Goal: Contribute content: Add original content to the website for others to see

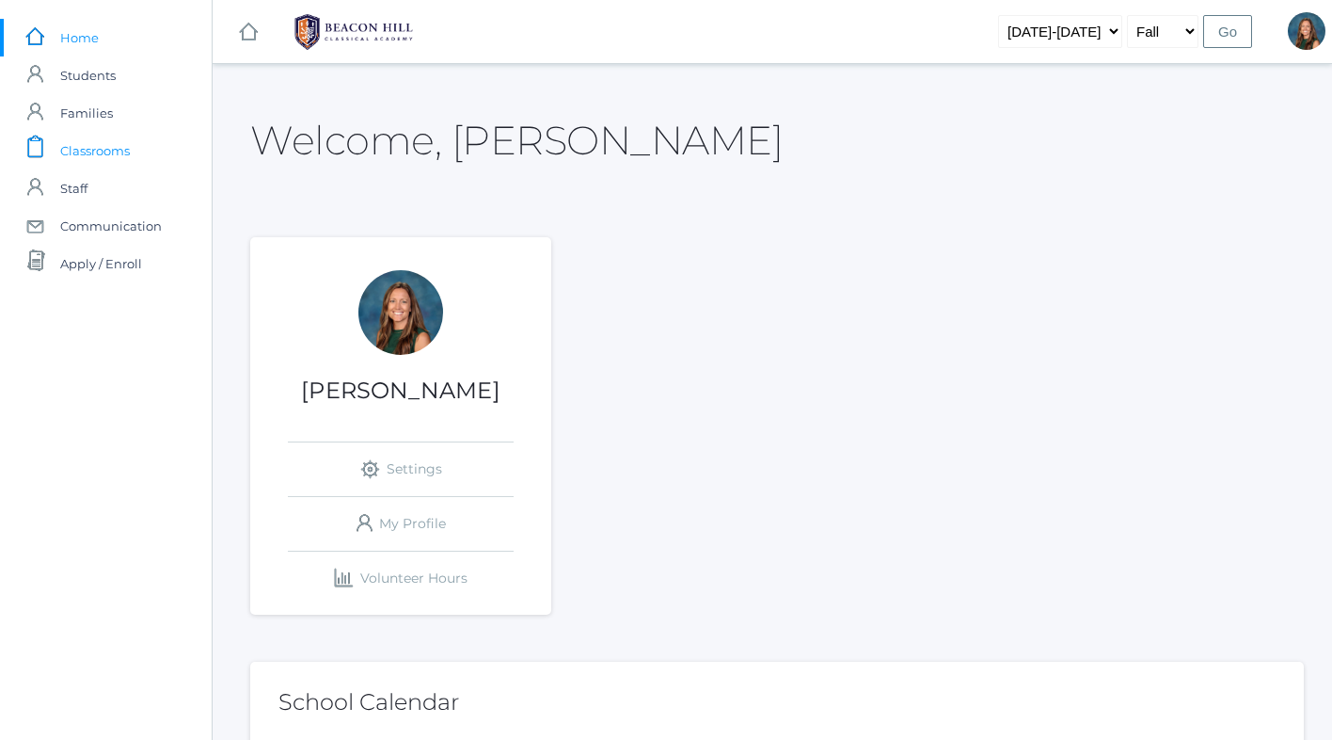
click at [112, 152] on span "Classrooms" at bounding box center [95, 151] width 70 height 38
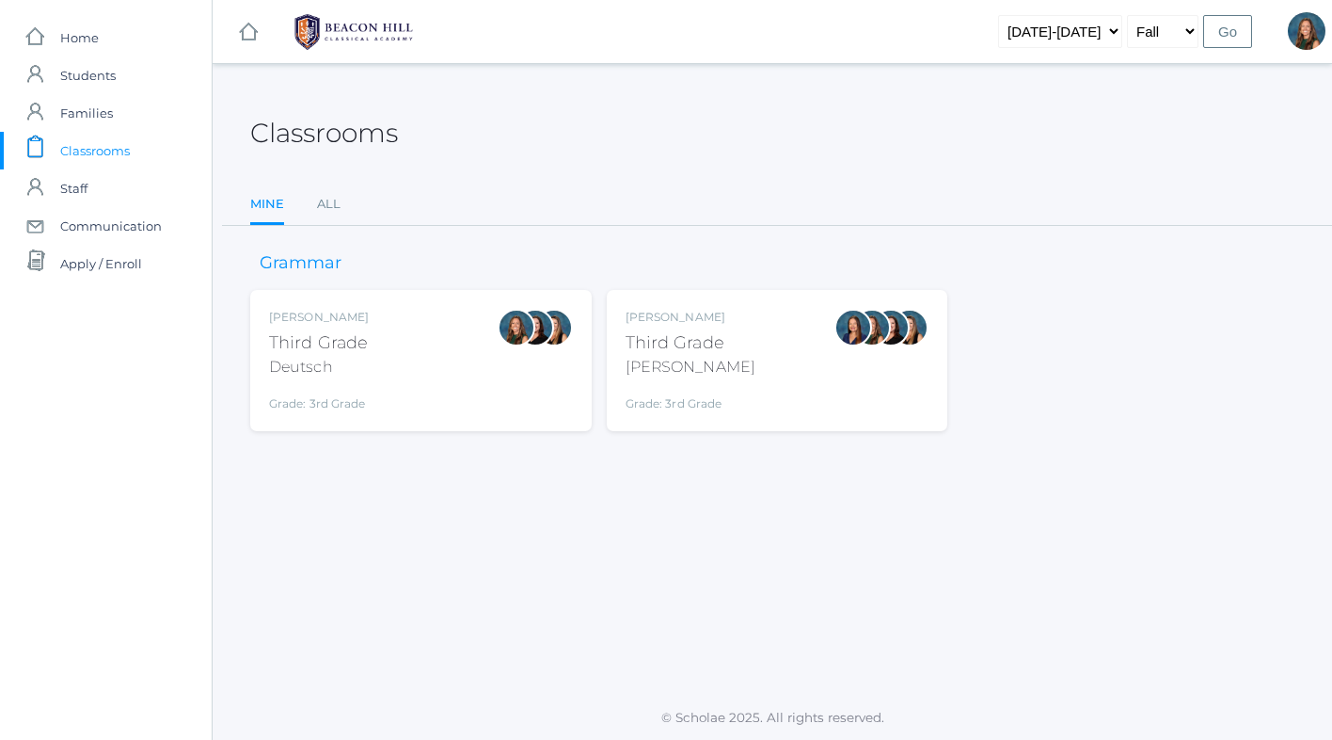
click at [418, 347] on div "Andrea Deutsch Third Grade Deutsch Grade: 3rd Grade 03LA" at bounding box center [421, 361] width 304 height 104
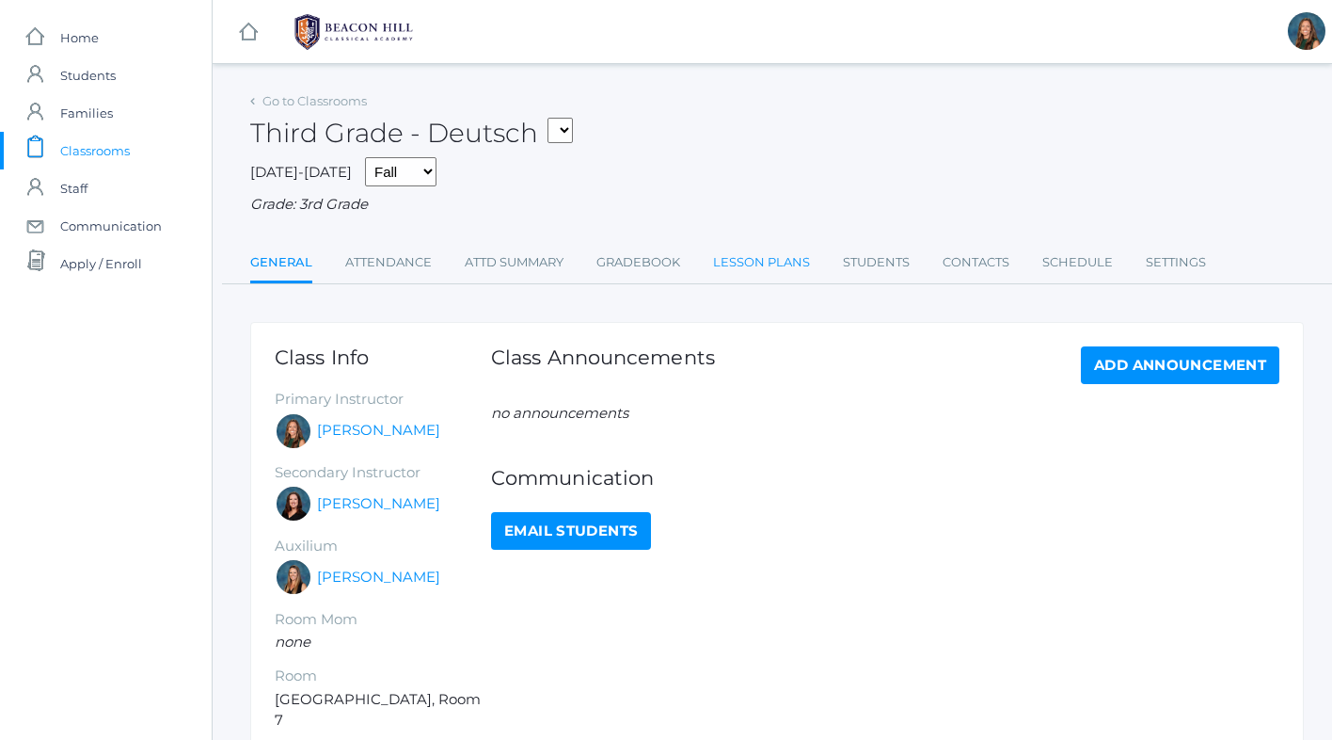
click at [772, 256] on link "Lesson Plans" at bounding box center [761, 263] width 97 height 38
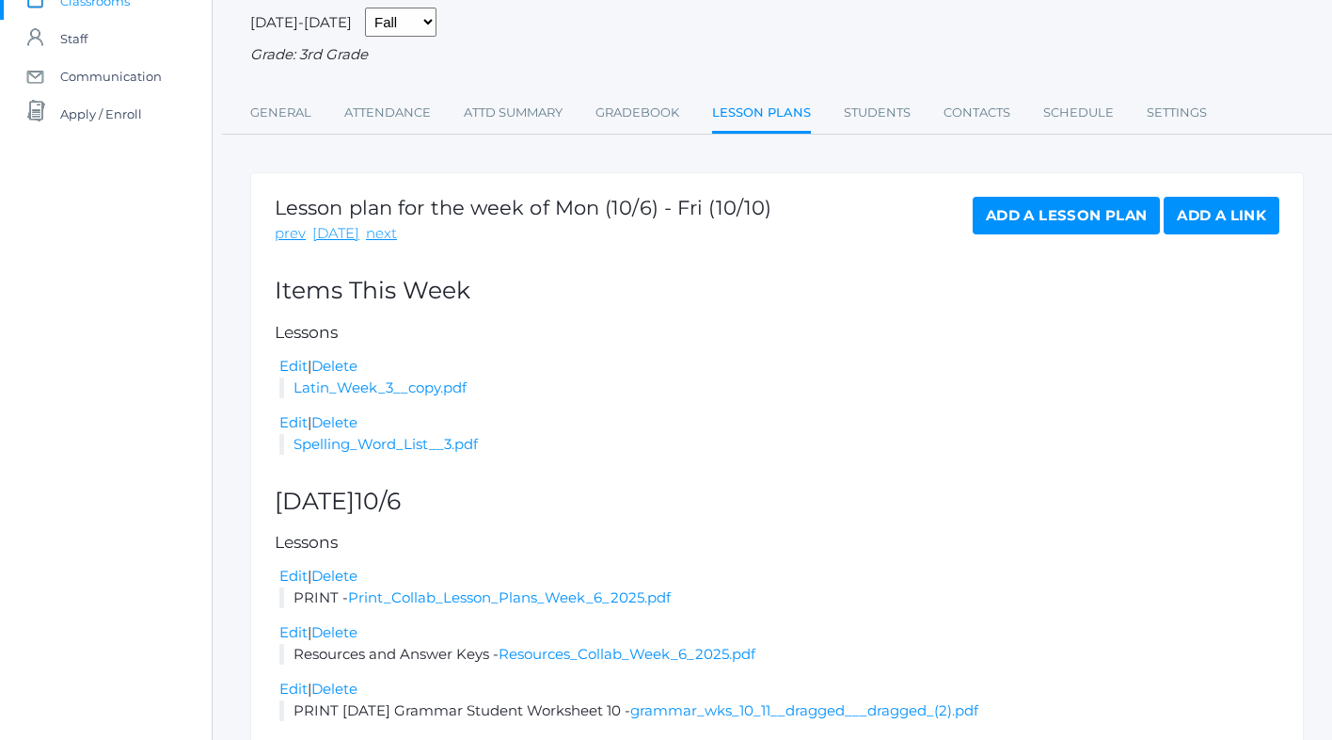
scroll to position [238, 0]
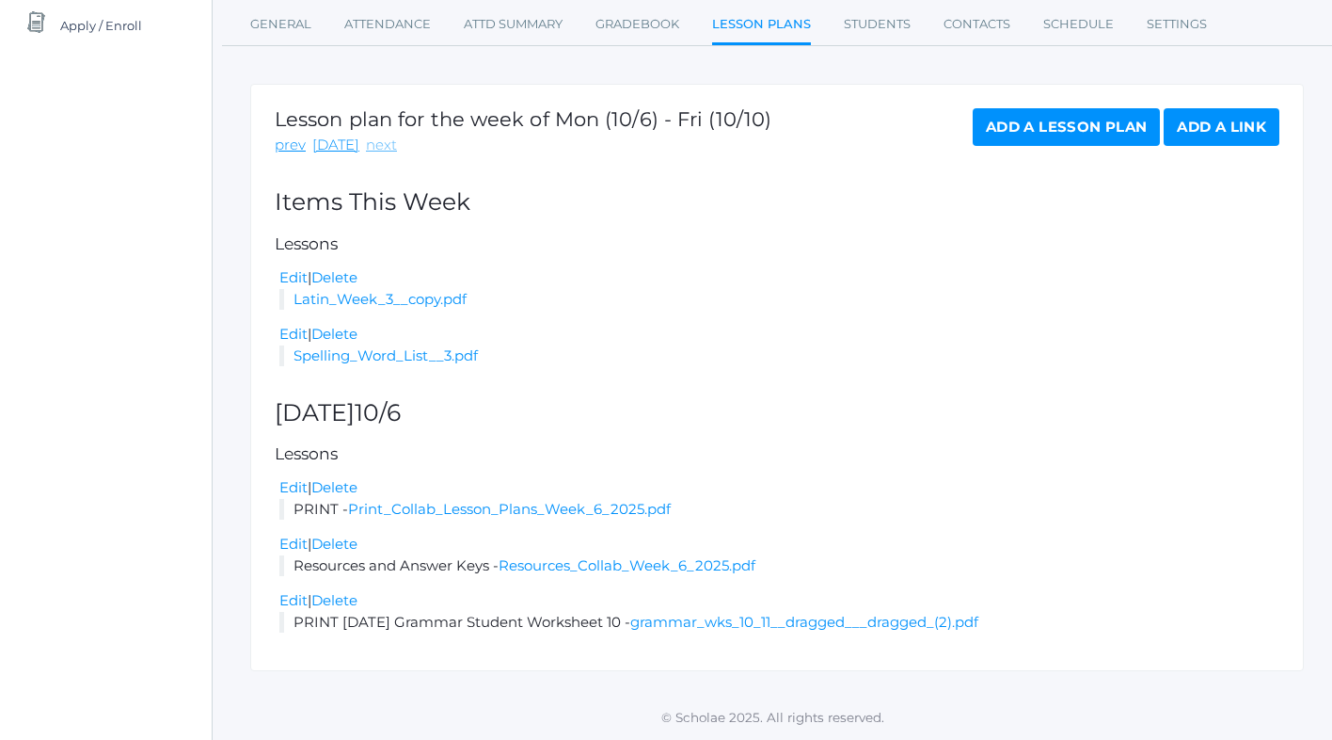
click at [370, 145] on link "next" at bounding box center [381, 146] width 31 height 22
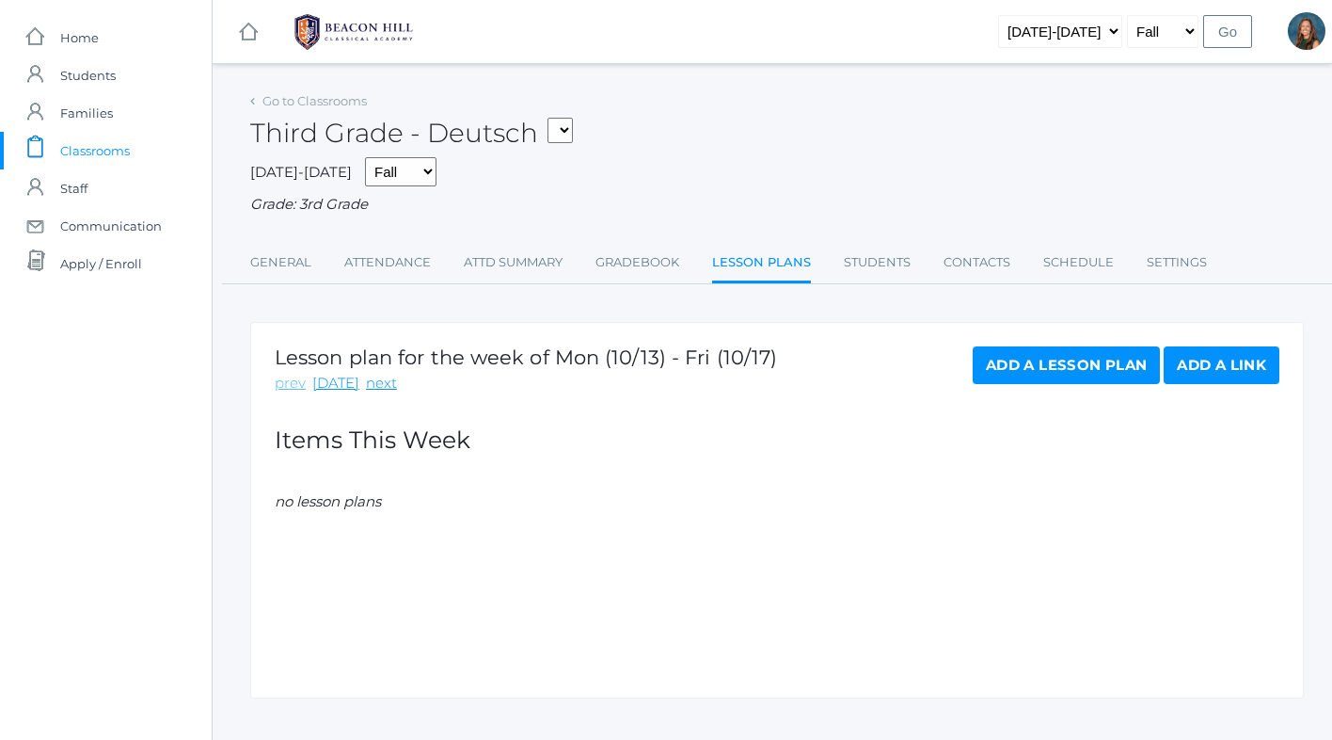
click at [292, 386] on link "prev" at bounding box center [290, 384] width 31 height 22
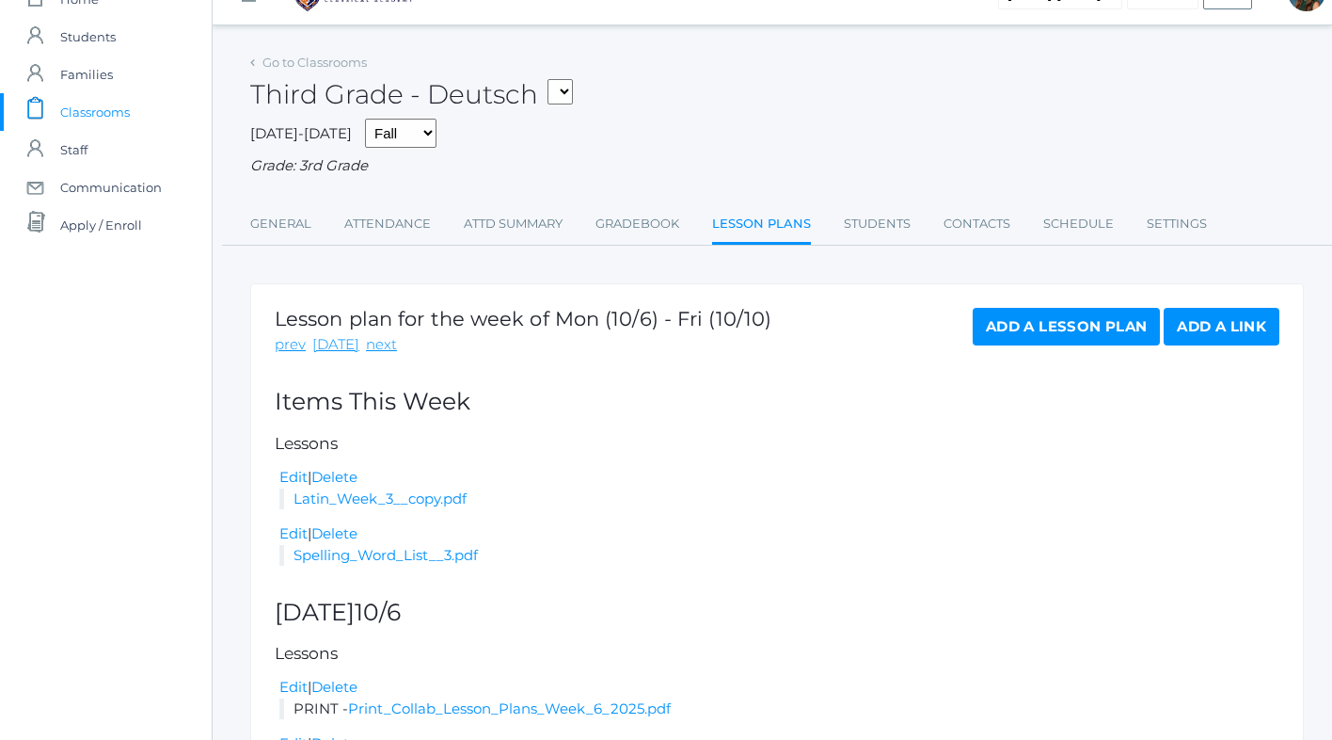
scroll to position [38, 0]
click at [353, 57] on link "Go to Classrooms" at bounding box center [315, 63] width 104 height 15
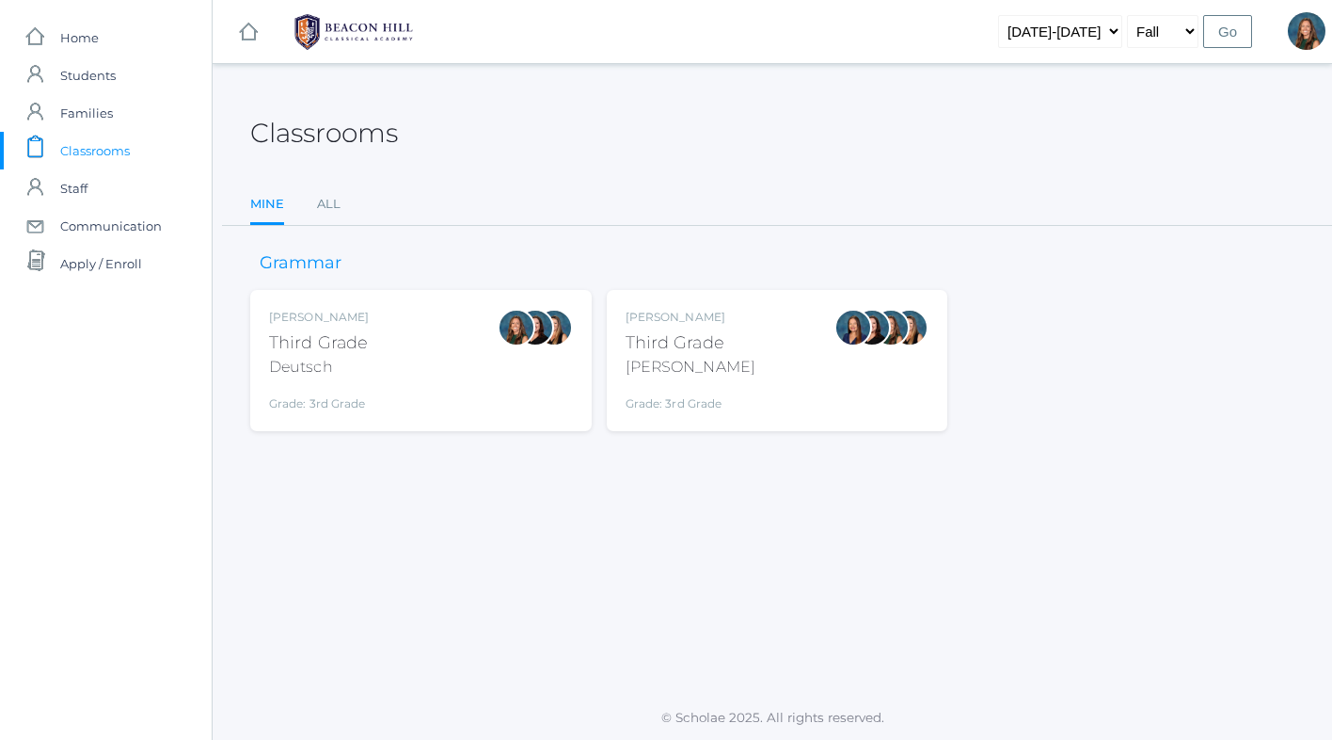
click at [706, 380] on div "Lori Webster Third Grade Webster Grade: 3rd Grade 03LA" at bounding box center [691, 361] width 130 height 104
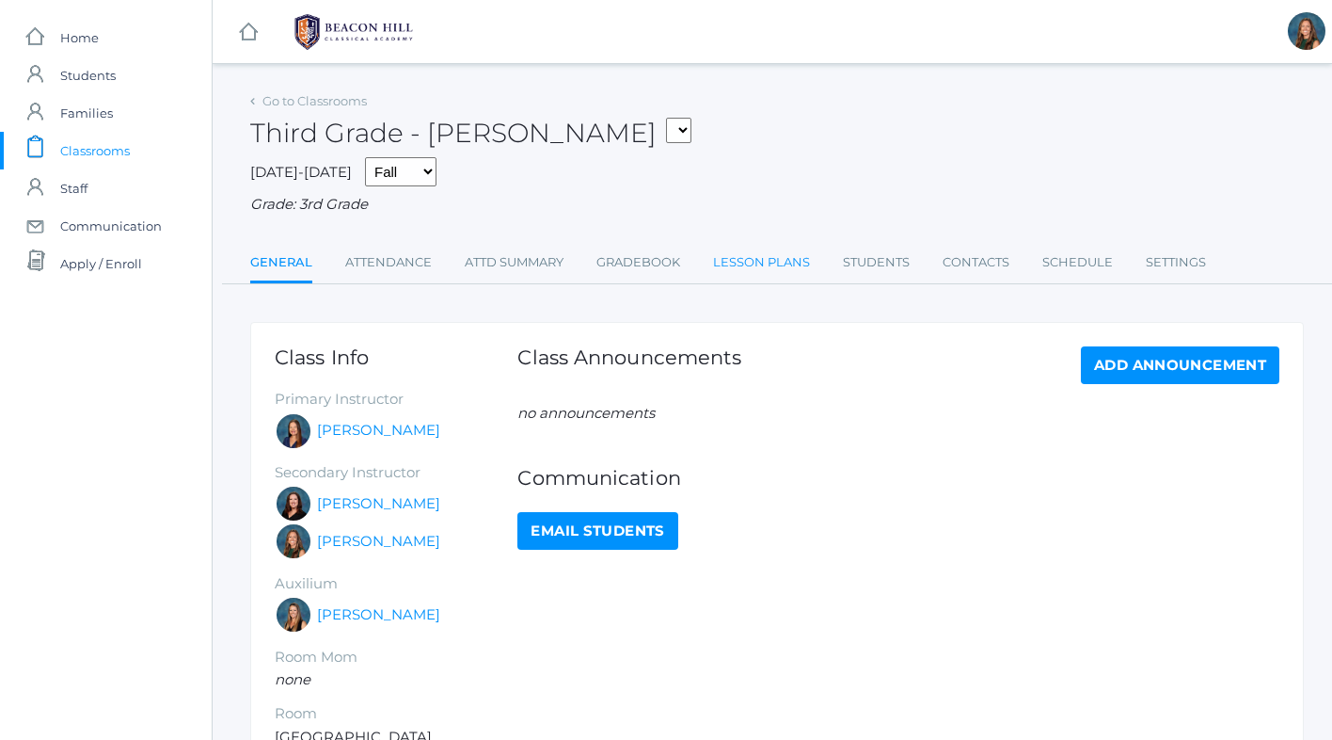
click at [745, 266] on link "Lesson Plans" at bounding box center [761, 263] width 97 height 38
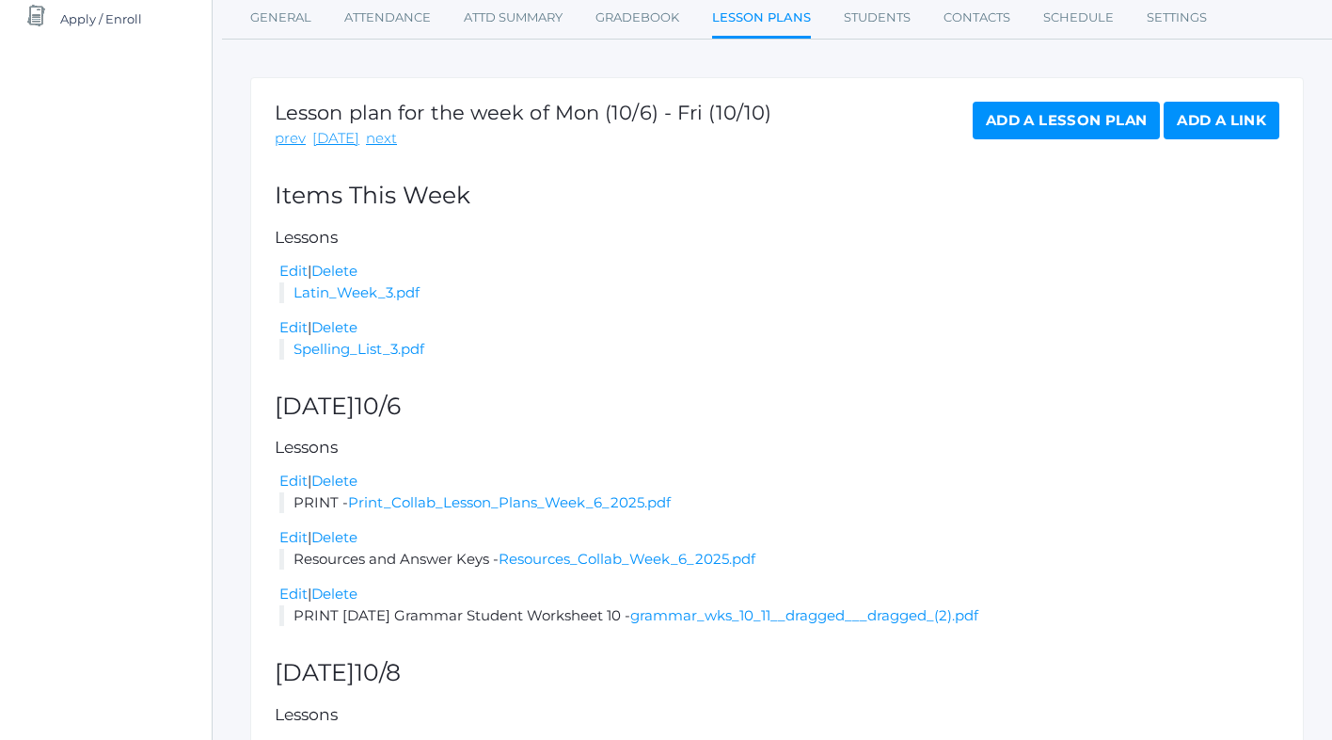
scroll to position [392, 0]
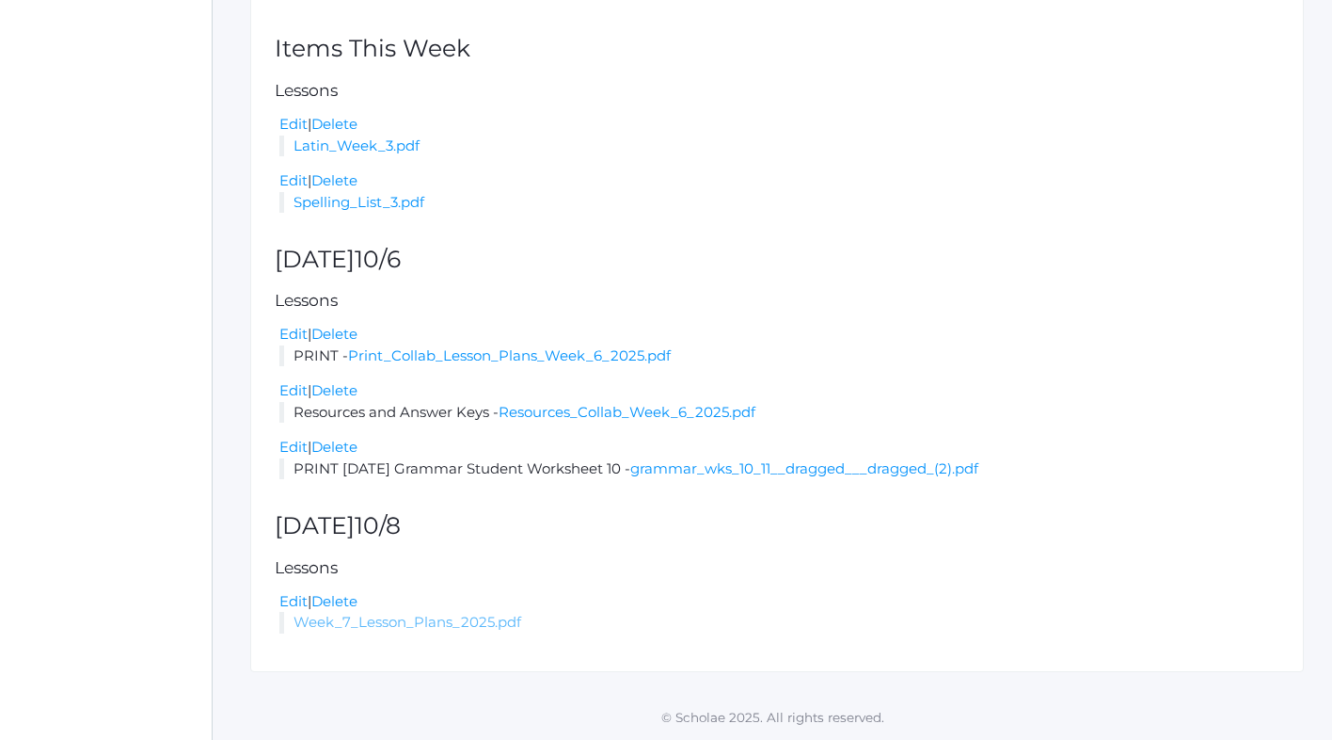
click at [325, 621] on link "Week_7_Lesson_Plans_2025.pdf" at bounding box center [408, 622] width 228 height 18
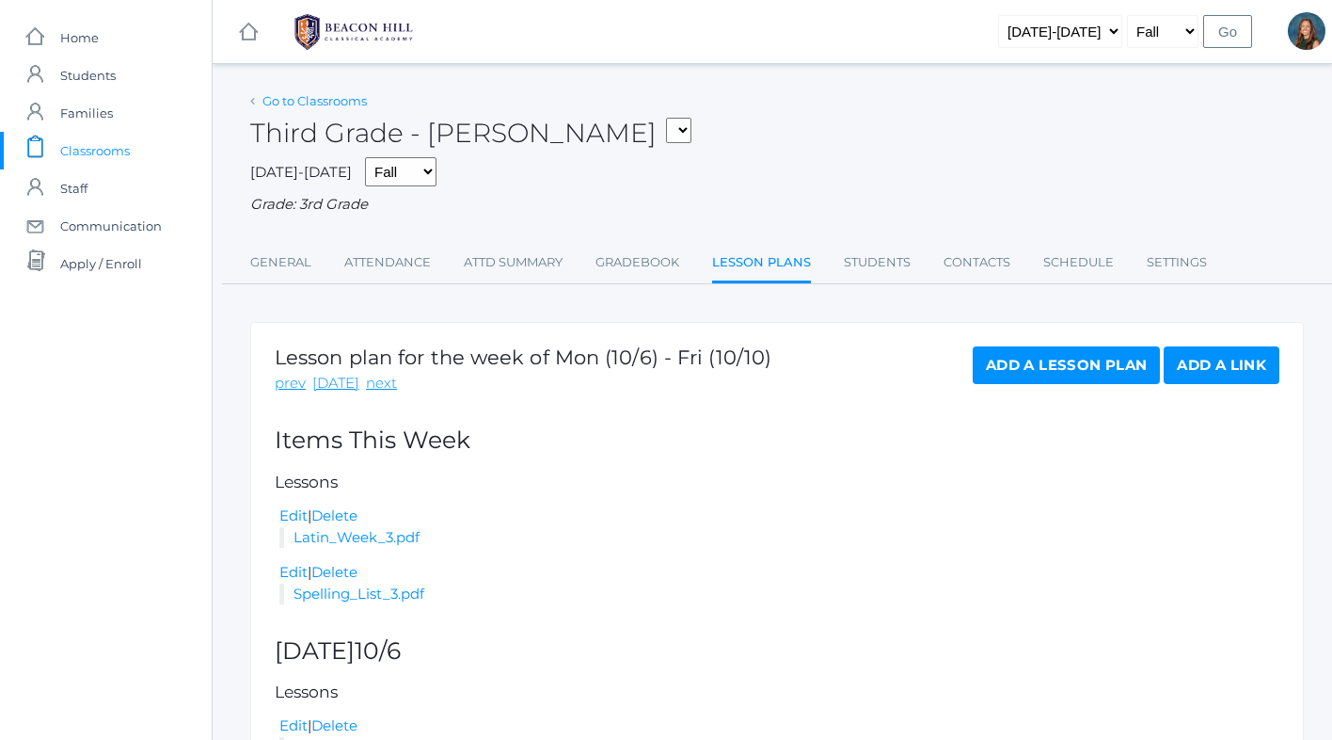
click at [337, 104] on link "Go to Classrooms" at bounding box center [315, 100] width 104 height 15
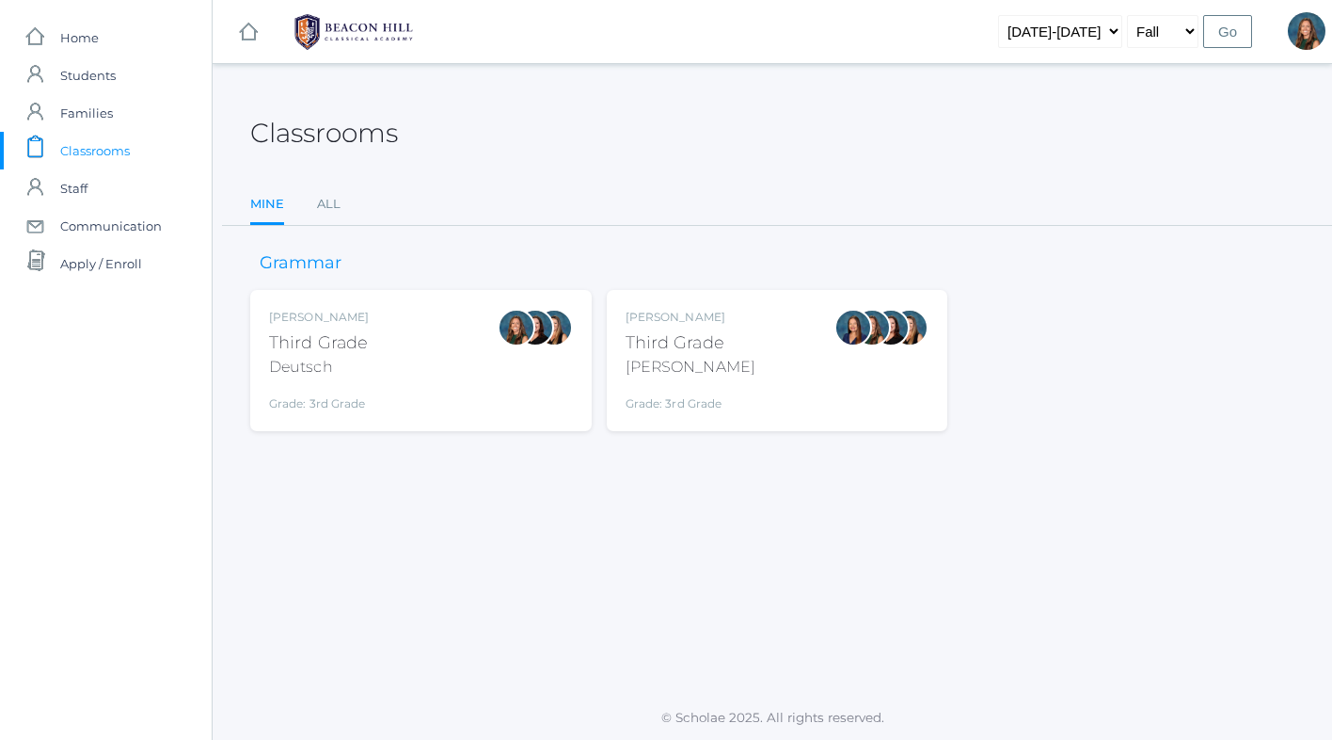
click at [445, 365] on div "Andrea Deutsch Third Grade Deutsch Grade: 3rd Grade 03LA" at bounding box center [421, 361] width 304 height 104
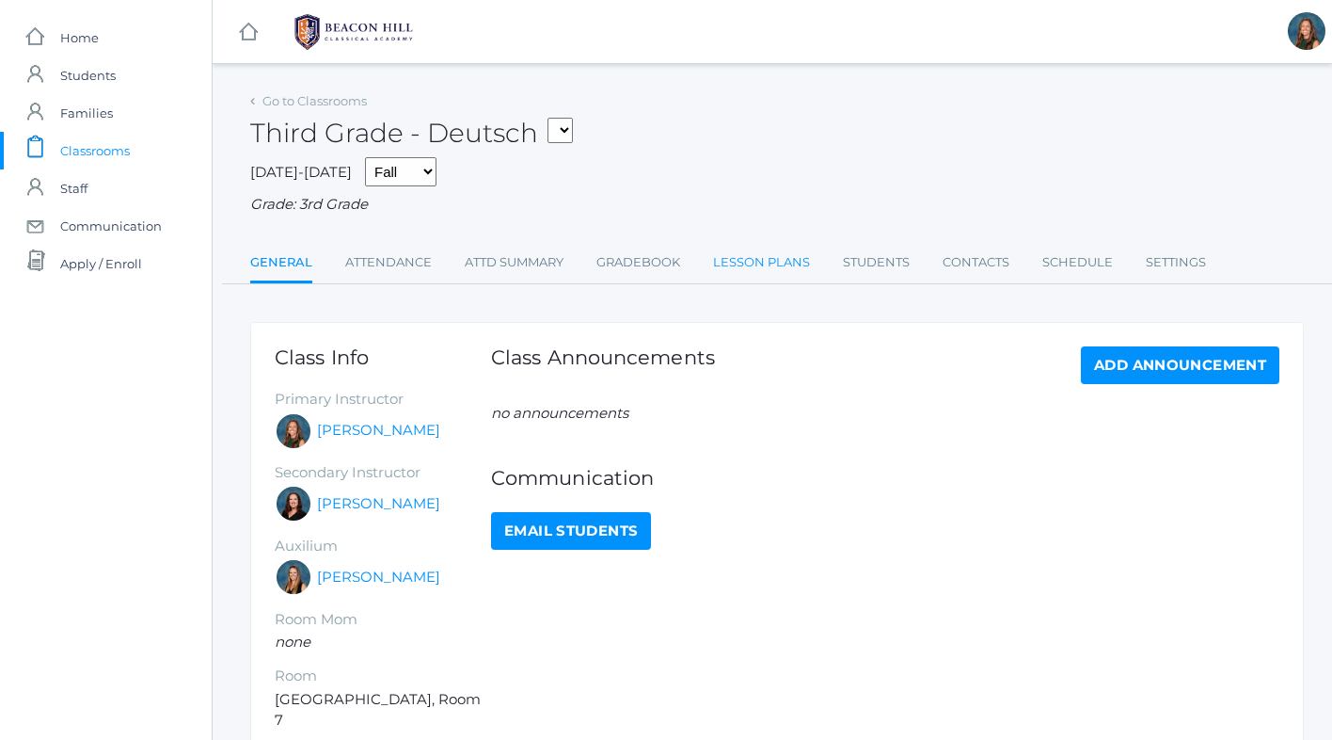
click at [734, 263] on link "Lesson Plans" at bounding box center [761, 263] width 97 height 38
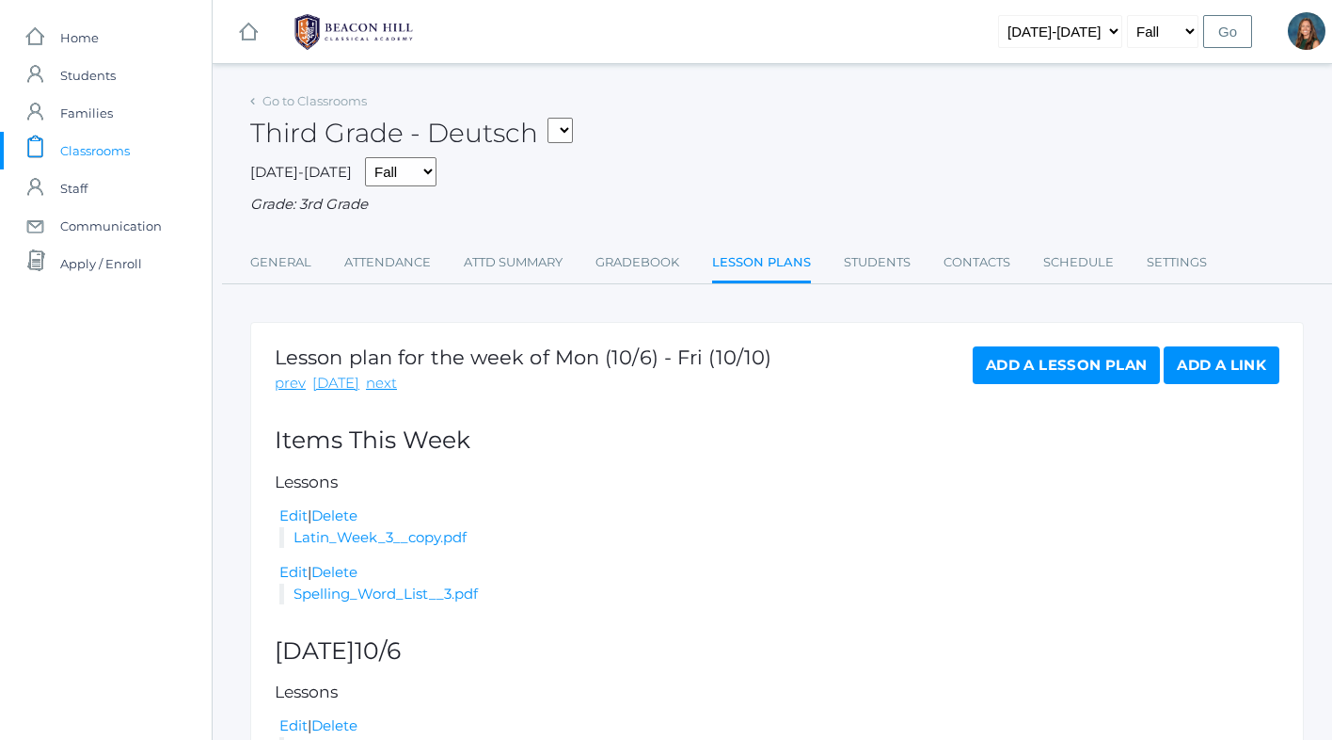
scroll to position [238, 0]
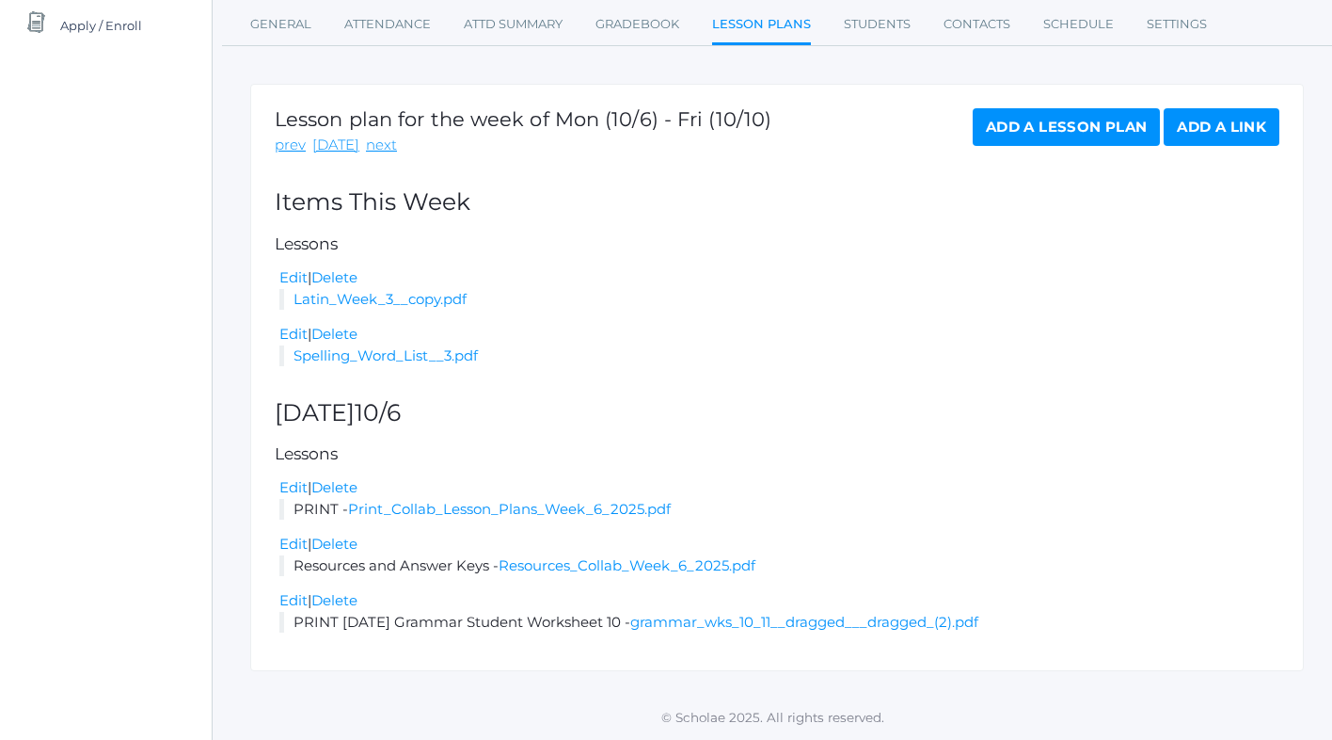
click at [1030, 126] on link "Add a Lesson Plan" at bounding box center [1066, 127] width 187 height 38
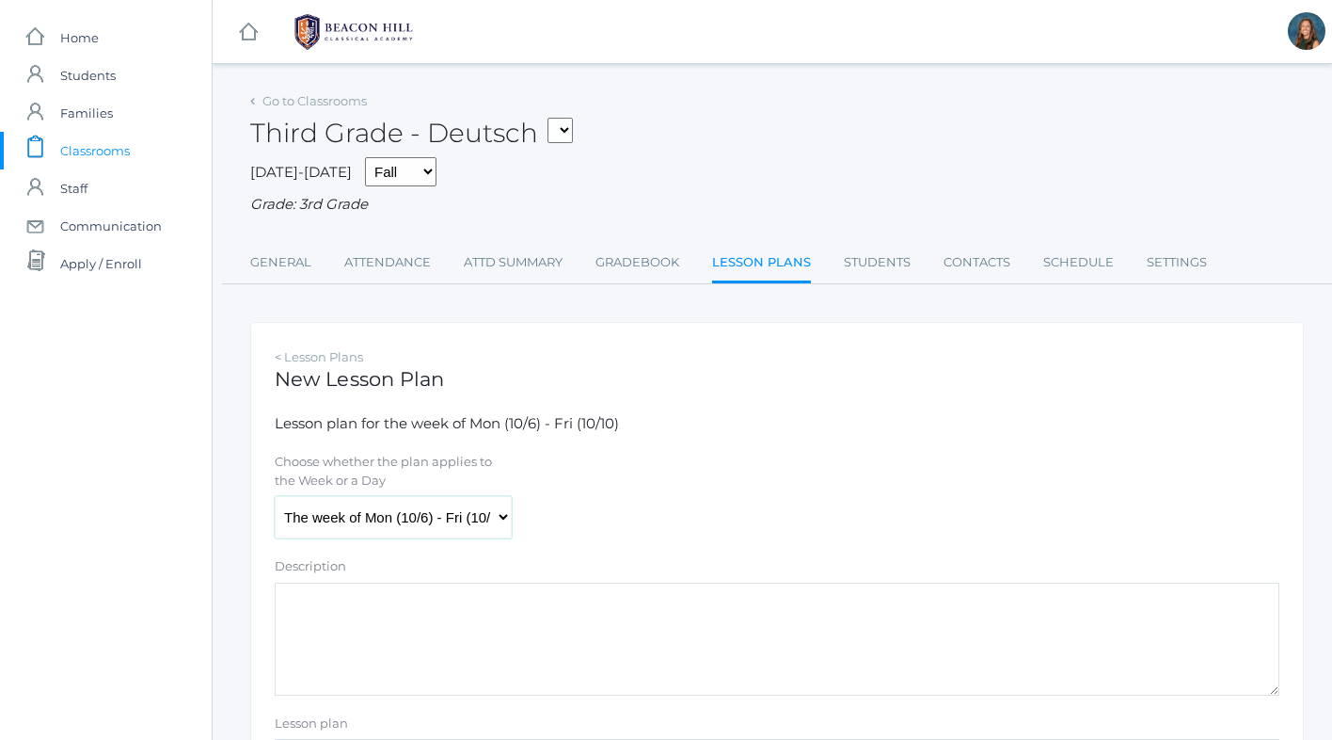
click at [348, 522] on select "The week of Mon (10/6) - Fri (10/10) Monday (10/6) Tuesday (10/7) Wednesday (10…" at bounding box center [393, 517] width 237 height 42
select select "2025-10-08"
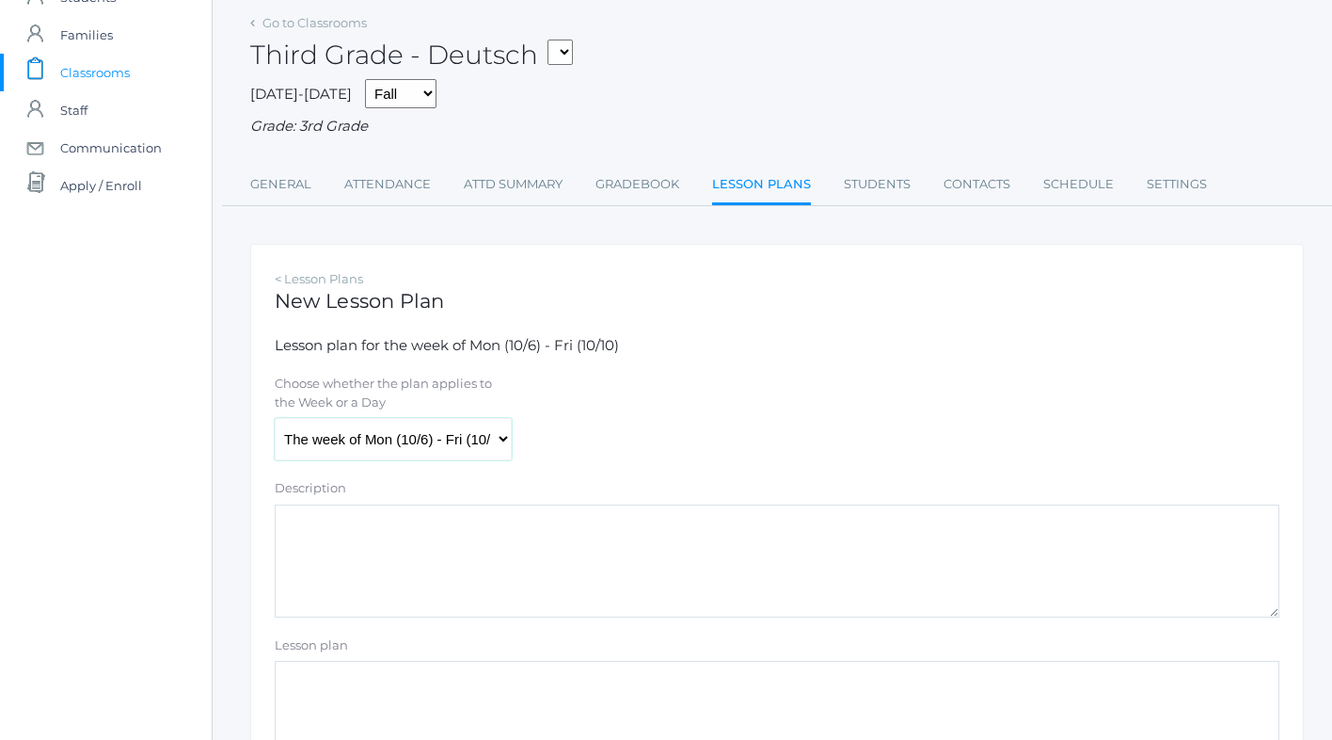
scroll to position [345, 0]
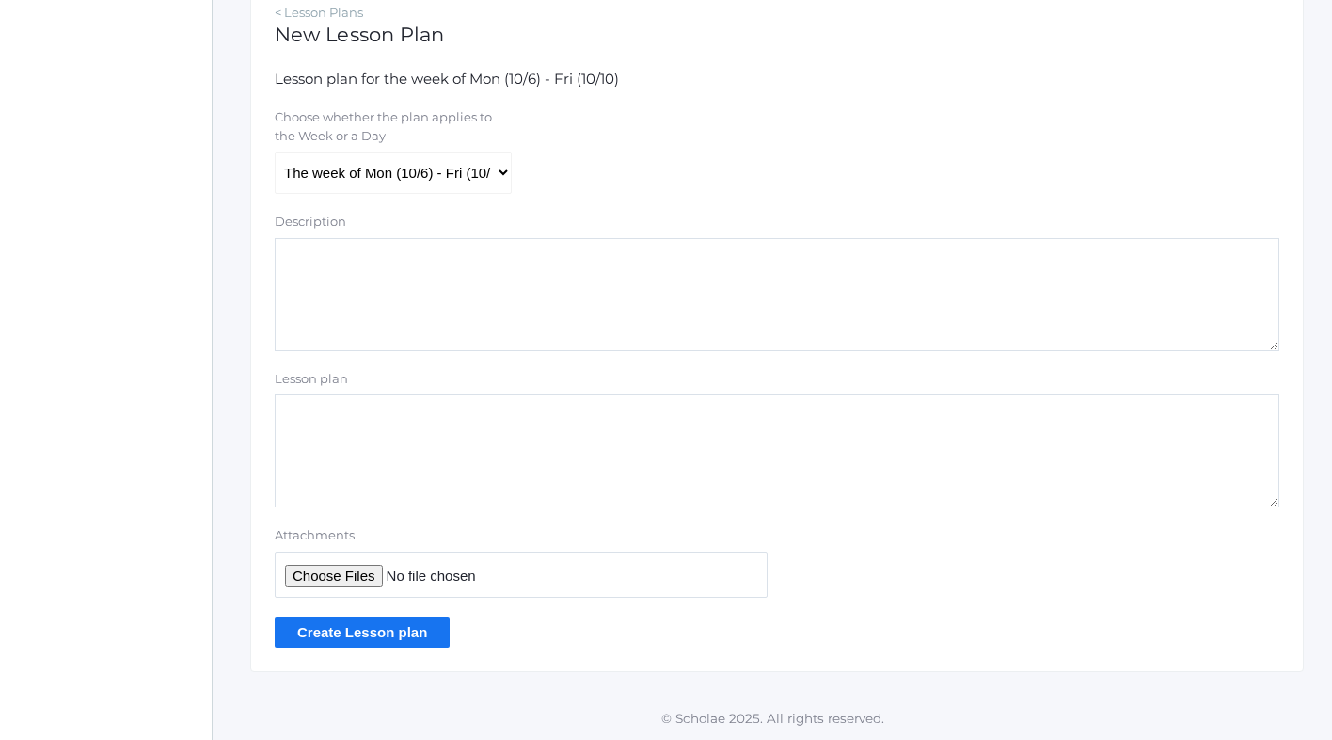
click at [336, 570] on input "Attachments" at bounding box center [521, 574] width 493 height 46
type input "C:\fakepath\Week 7 Lesson Plans 2025.pdf"
click at [363, 629] on input "Create Lesson plan" at bounding box center [362, 631] width 175 height 31
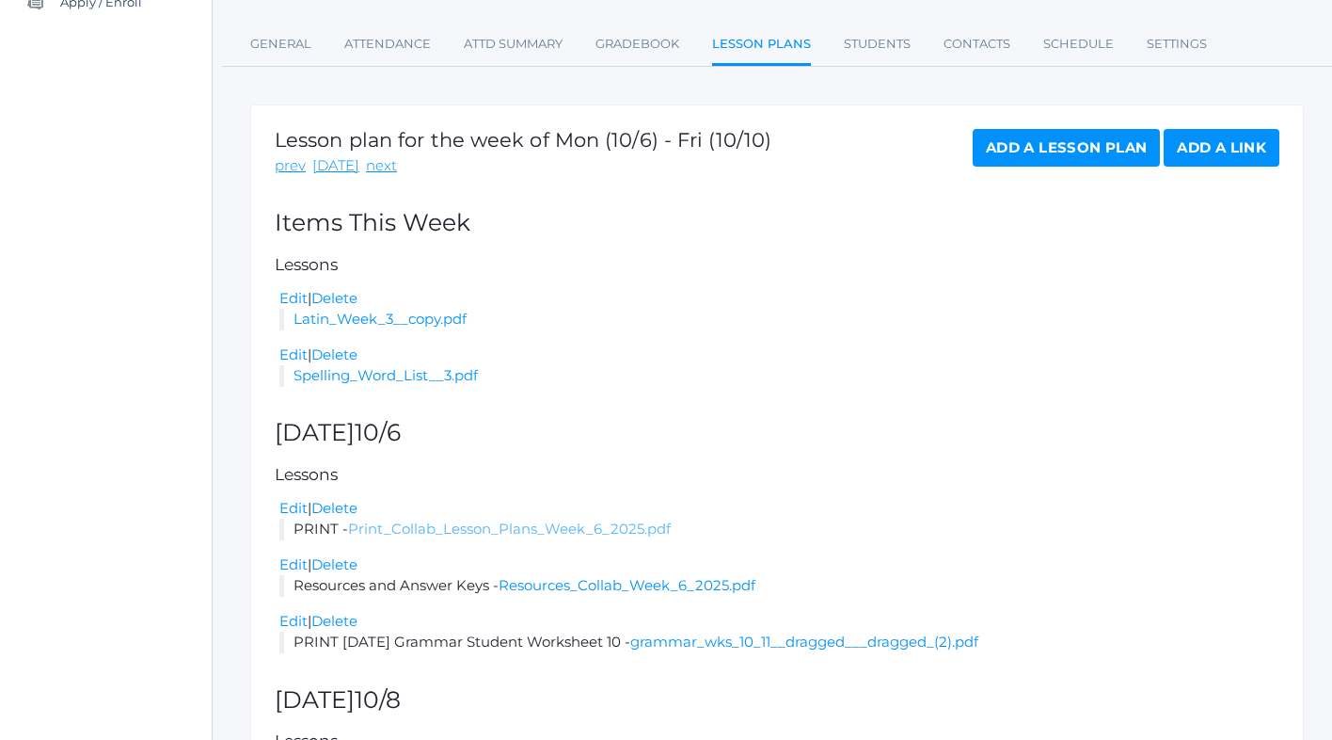
scroll to position [436, 0]
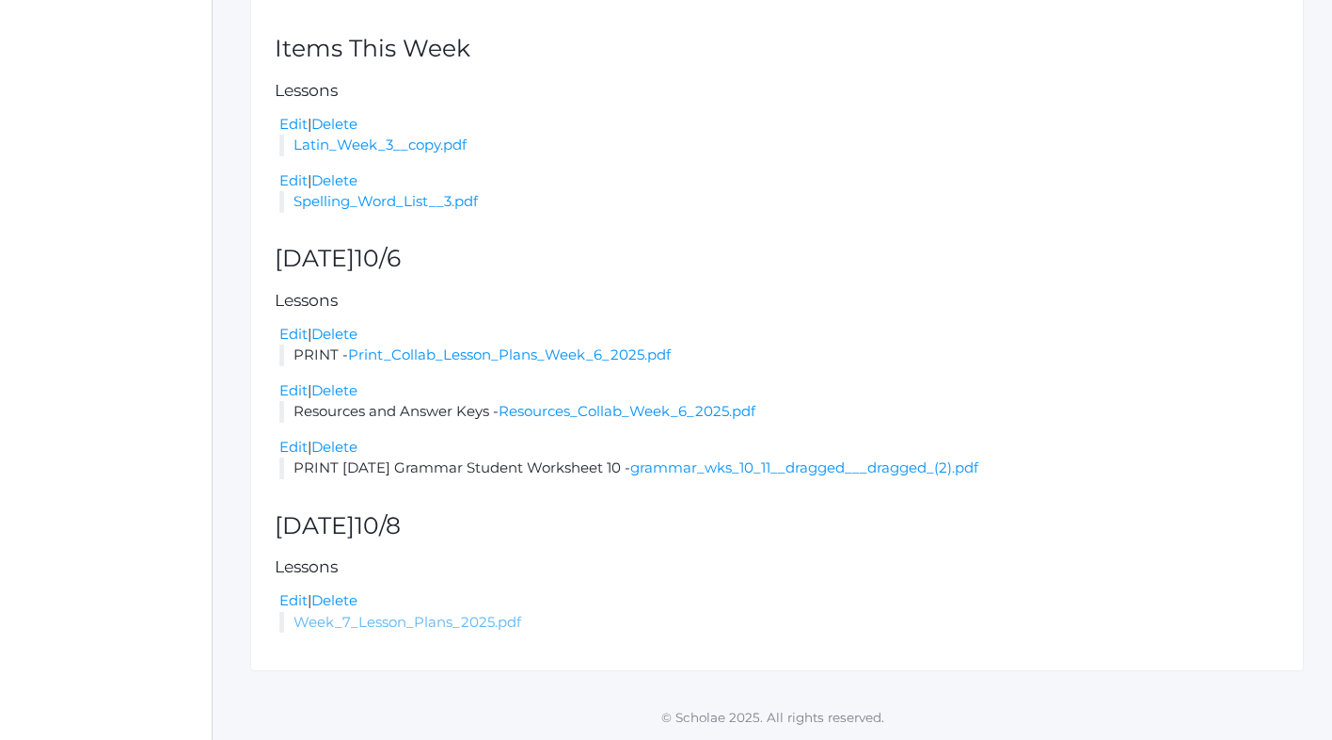
click at [364, 621] on link "Week_7_Lesson_Plans_2025.pdf" at bounding box center [408, 622] width 228 height 18
